Goal: Task Accomplishment & Management: Use online tool/utility

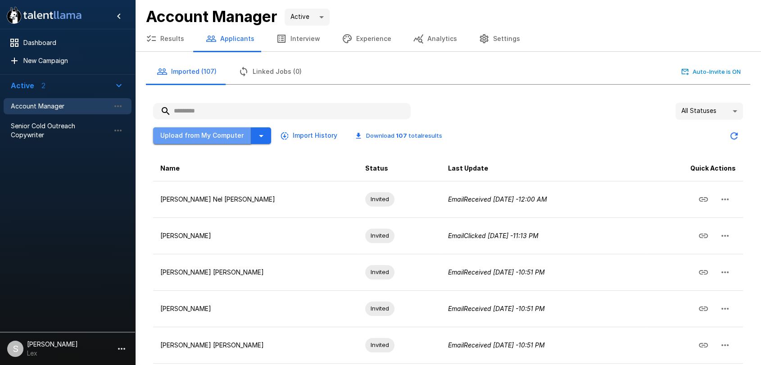
click at [218, 132] on button "Upload from My Computer" at bounding box center [202, 135] width 98 height 17
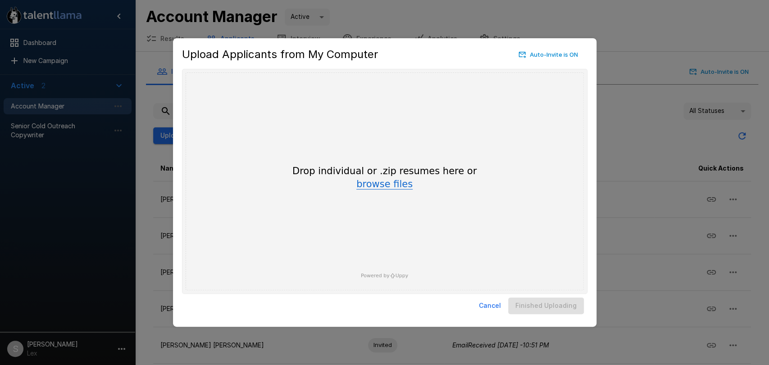
click at [392, 186] on button "browse files" at bounding box center [384, 185] width 56 height 10
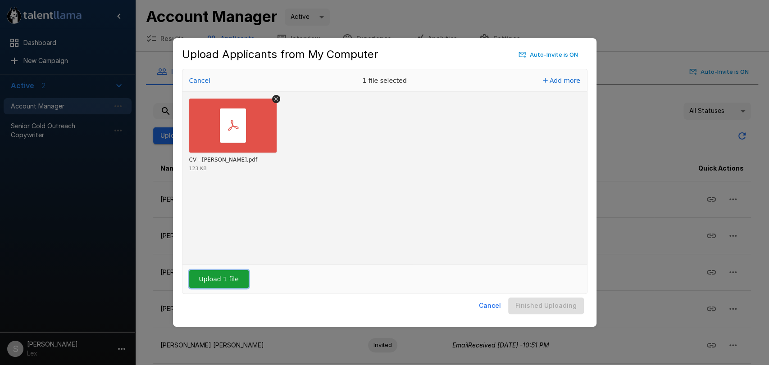
click at [220, 275] on button "Upload 1 file" at bounding box center [218, 279] width 59 height 18
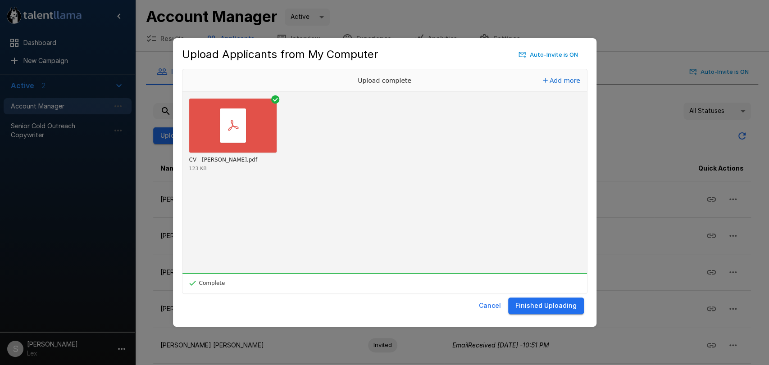
click at [529, 305] on button "Finished Uploading" at bounding box center [546, 306] width 76 height 17
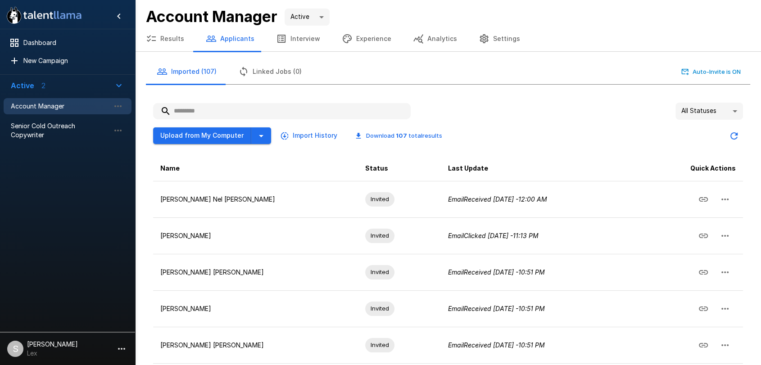
click at [160, 37] on button "Results" at bounding box center [165, 38] width 60 height 25
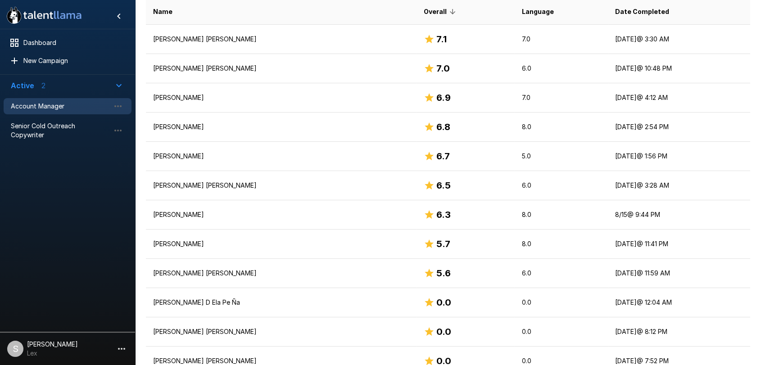
scroll to position [226, 0]
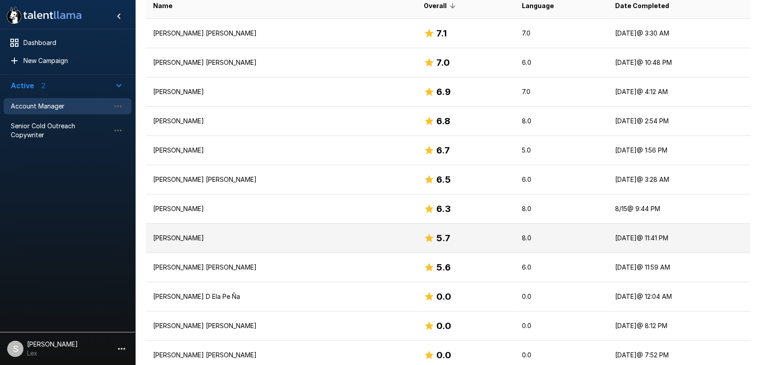
drag, startPoint x: 398, startPoint y: 233, endPoint x: 398, endPoint y: 239, distance: 5.9
click at [436, 239] on h6 "5.7" at bounding box center [443, 238] width 14 height 14
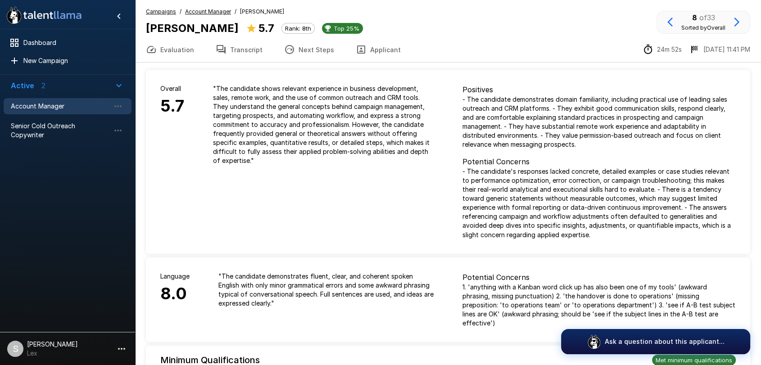
scroll to position [226, 0]
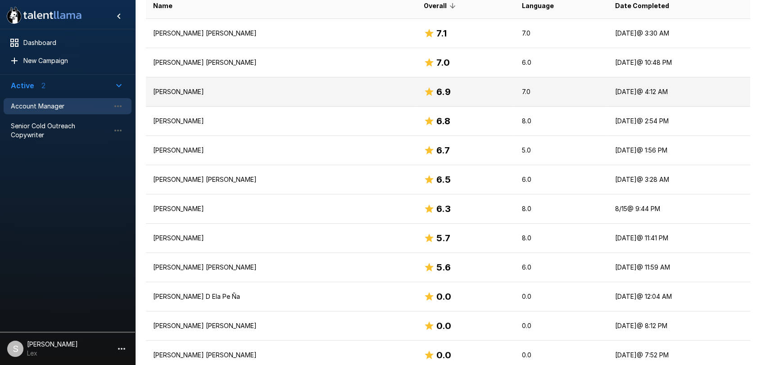
click at [187, 91] on p "[PERSON_NAME]" at bounding box center [281, 91] width 256 height 9
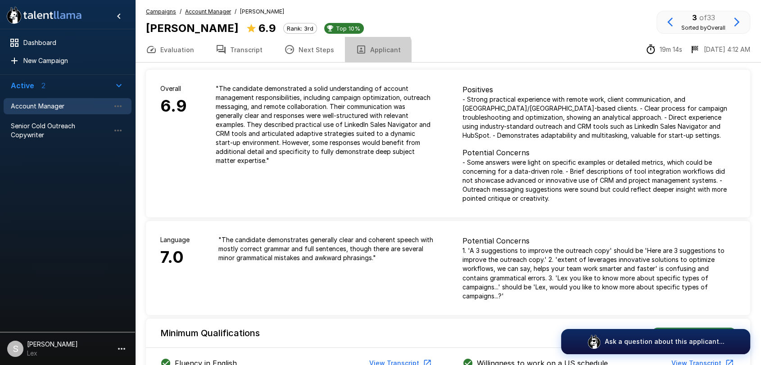
click at [366, 53] on button "Applicant" at bounding box center [378, 49] width 67 height 25
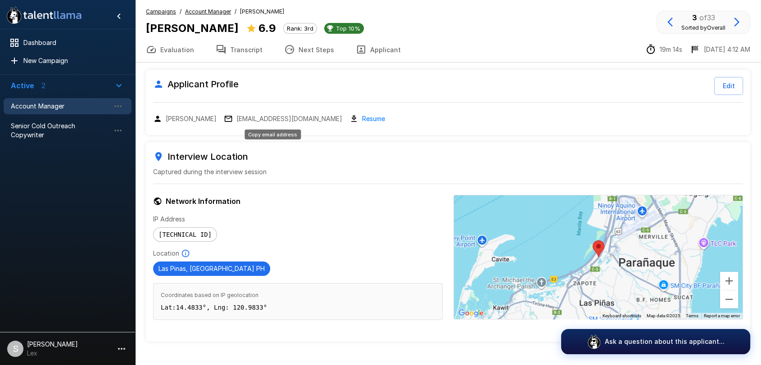
click at [294, 117] on p "[EMAIL_ADDRESS][DOMAIN_NAME]" at bounding box center [289, 118] width 106 height 9
click at [275, 120] on p "[EMAIL_ADDRESS][DOMAIN_NAME]" at bounding box center [289, 118] width 106 height 9
drag, startPoint x: 191, startPoint y: 29, endPoint x: 146, endPoint y: 29, distance: 44.6
click at [146, 29] on b "[PERSON_NAME]" at bounding box center [192, 28] width 93 height 13
copy b "Netanya"
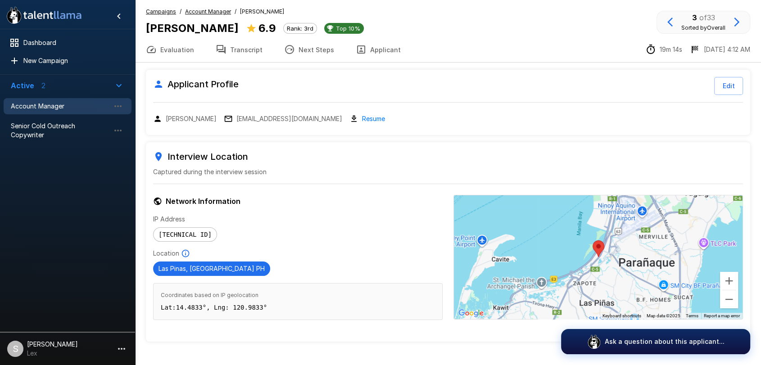
click at [160, 11] on u "Campaigns" at bounding box center [161, 11] width 30 height 7
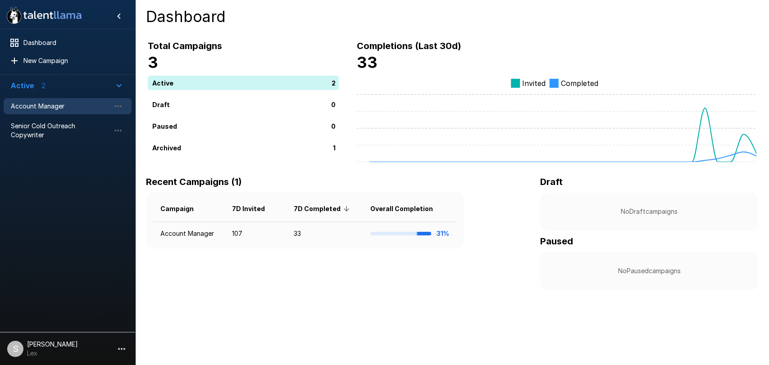
click at [59, 105] on span "Account Manager" at bounding box center [60, 106] width 99 height 9
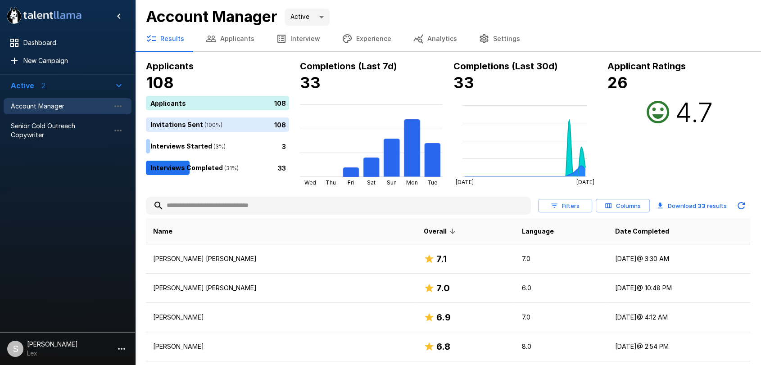
click at [433, 39] on button "Analytics" at bounding box center [435, 38] width 66 height 25
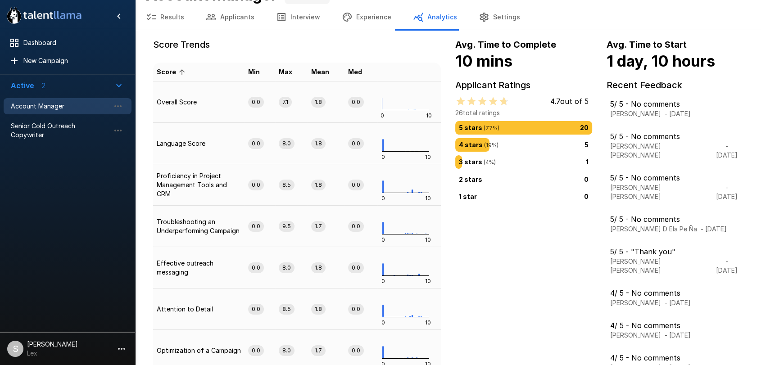
scroll to position [34, 0]
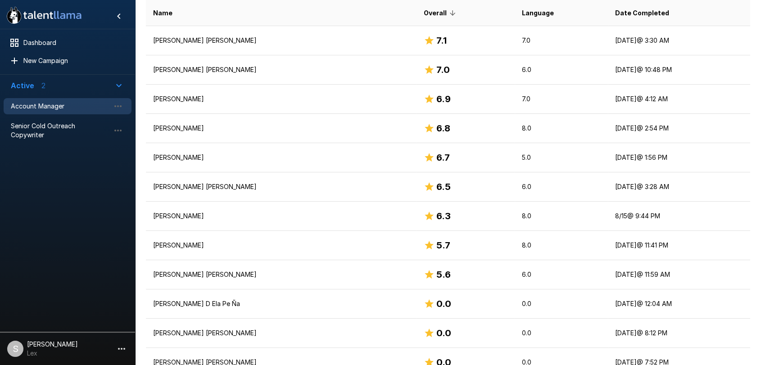
scroll to position [209, 0]
